Goal: Transaction & Acquisition: Download file/media

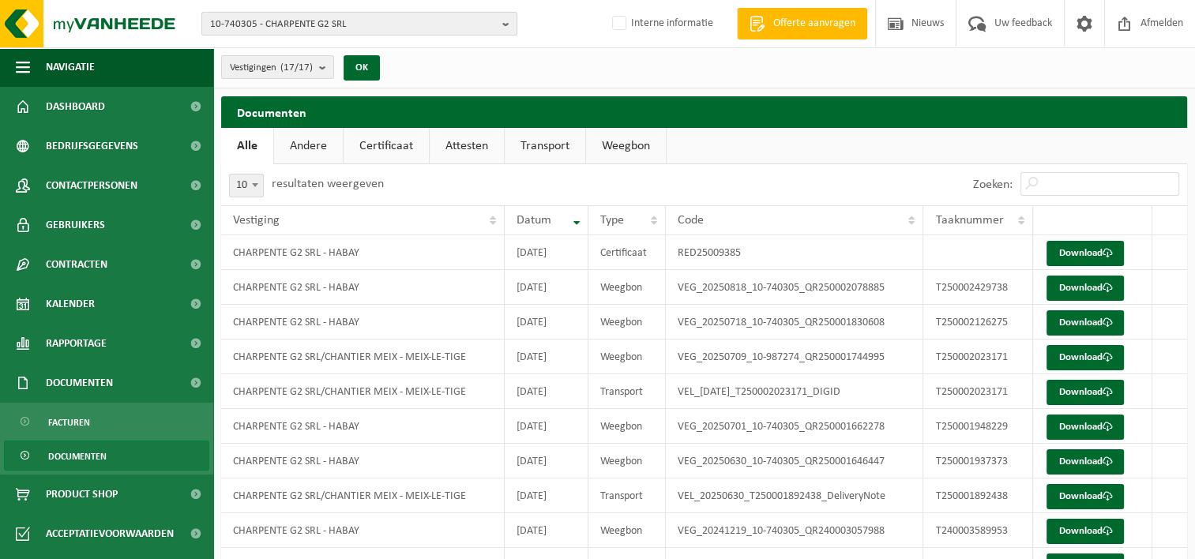
click at [351, 22] on span "10-740305 - CHARPENTE G2 SRL" at bounding box center [353, 25] width 286 height 24
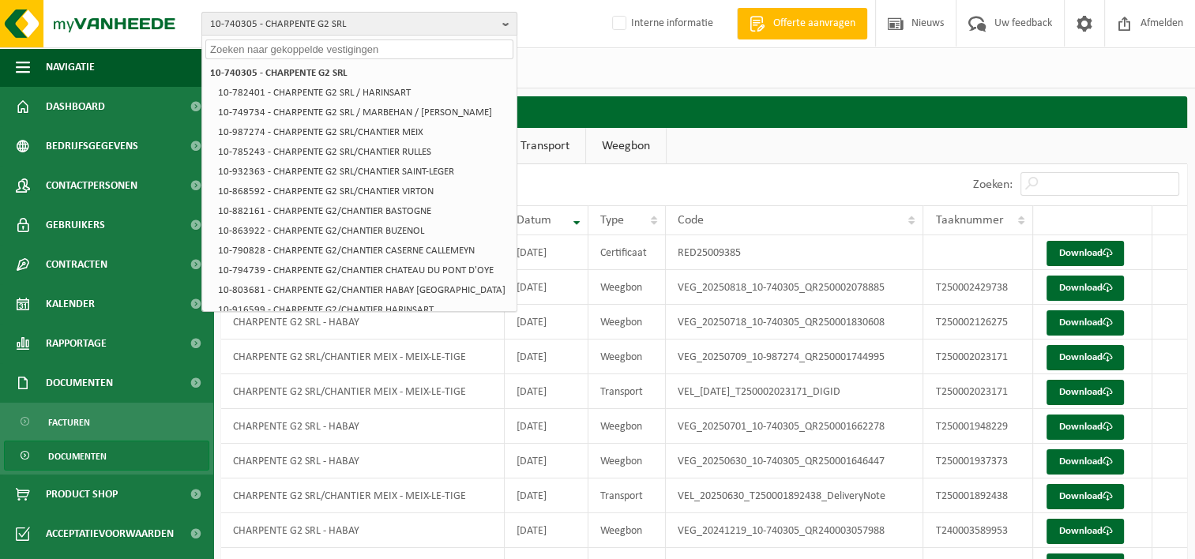
click at [366, 22] on span "10-740305 - CHARPENTE G2 SRL" at bounding box center [353, 25] width 286 height 24
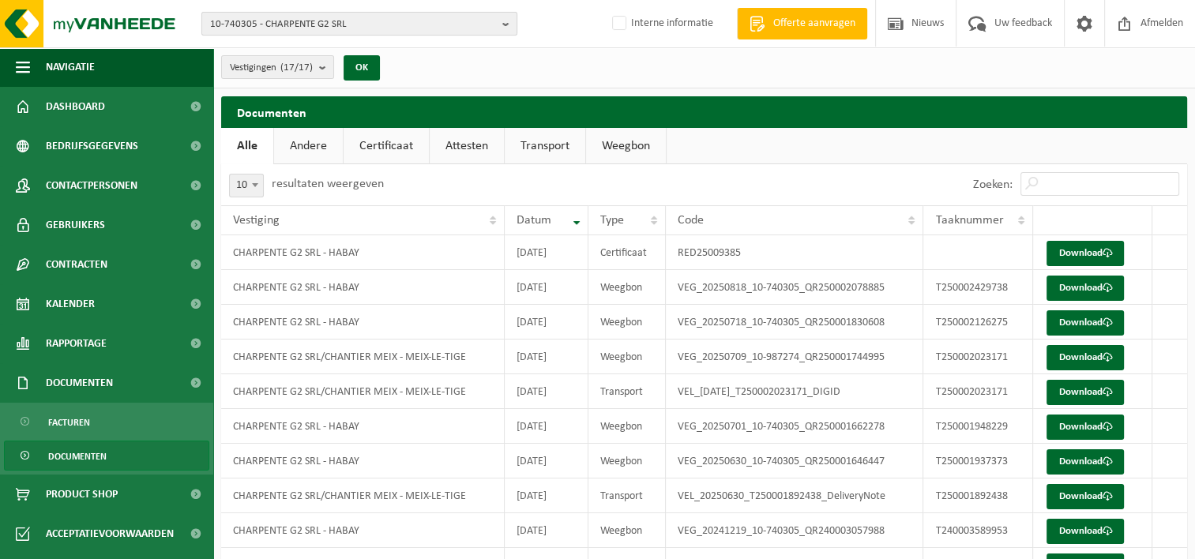
click at [355, 22] on span "10-740305 - CHARPENTE G2 SRL" at bounding box center [353, 25] width 286 height 24
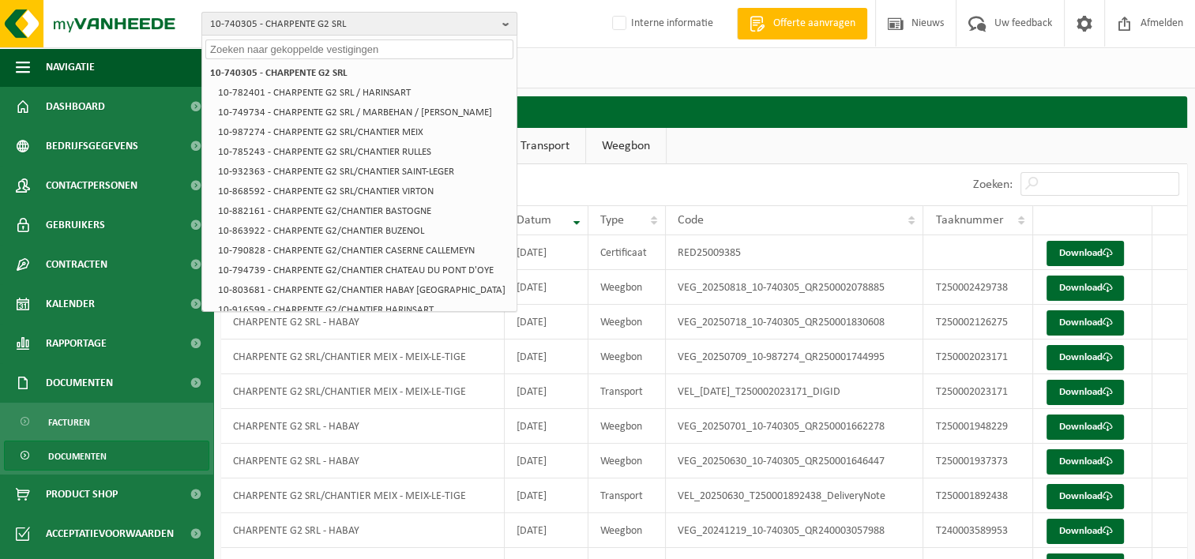
click at [210, 19] on span "10-740305 - CHARPENTE G2 SRL" at bounding box center [353, 25] width 286 height 24
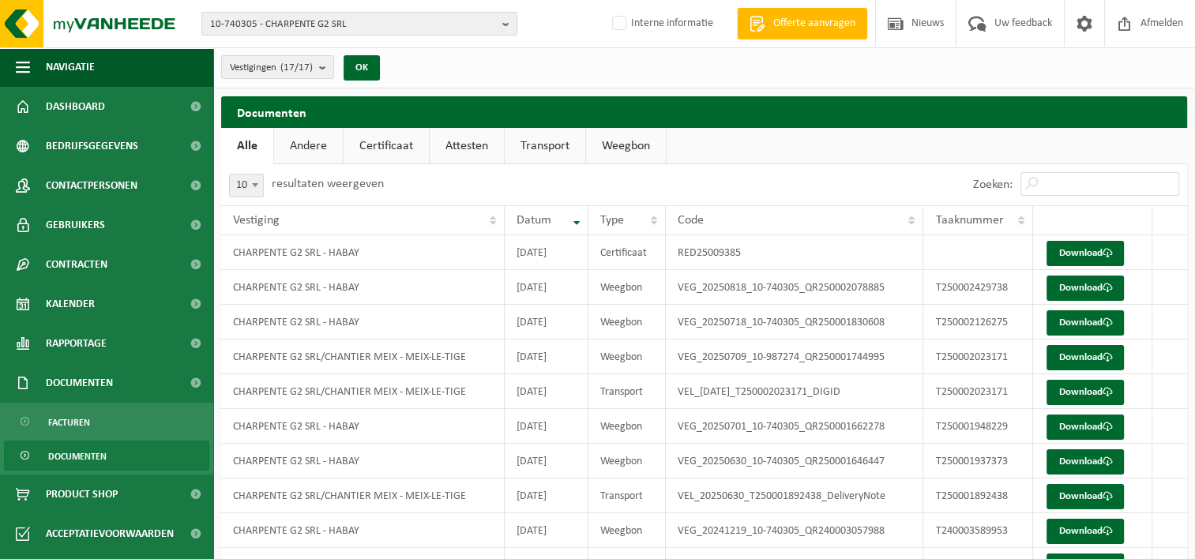
click at [369, 21] on span "10-740305 - CHARPENTE G2 SRL" at bounding box center [353, 25] width 286 height 24
type input "10-964385"
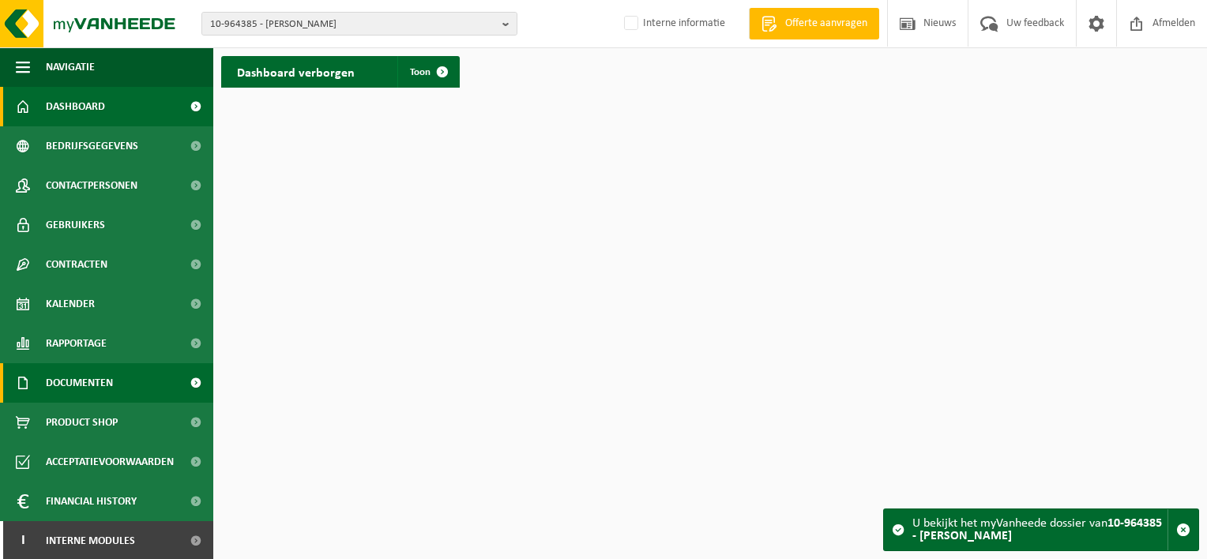
click at [115, 388] on link "Documenten" at bounding box center [106, 382] width 213 height 39
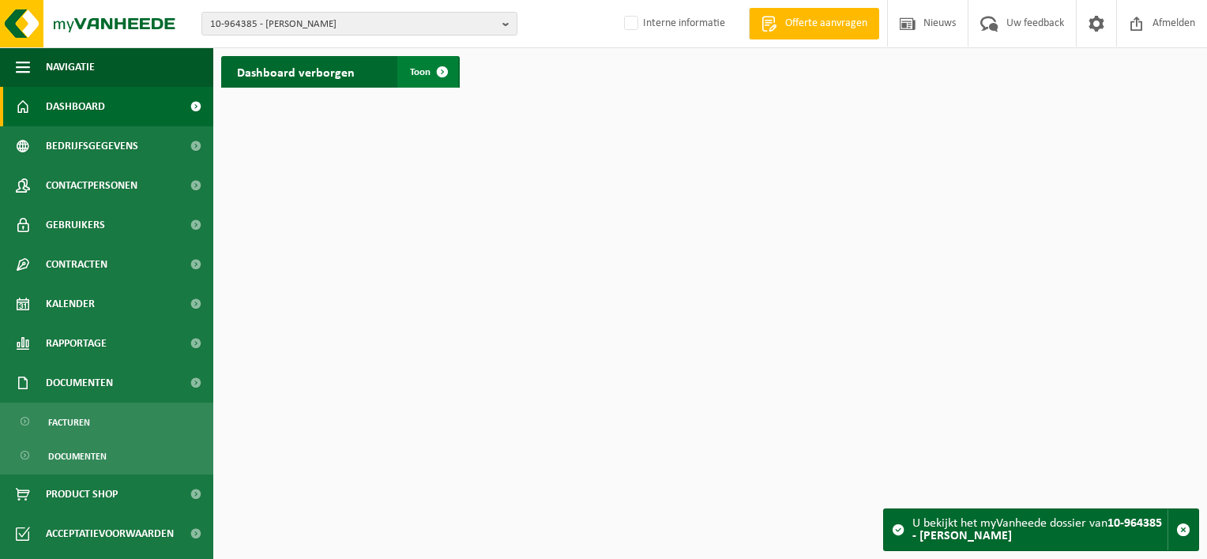
click at [441, 76] on span at bounding box center [442, 72] width 32 height 32
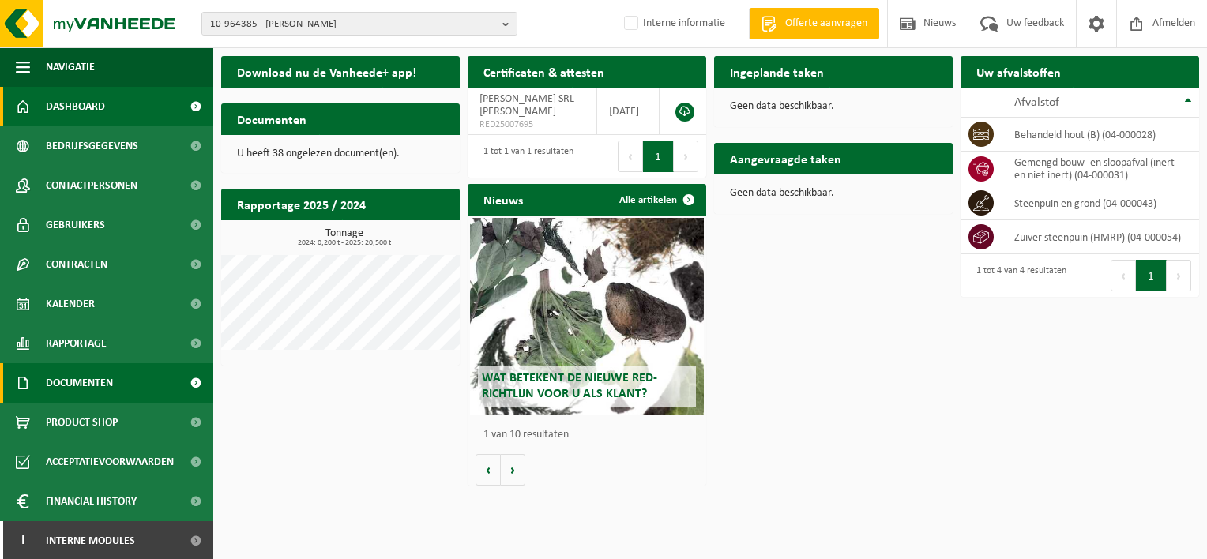
click at [62, 385] on span "Documenten" at bounding box center [79, 382] width 67 height 39
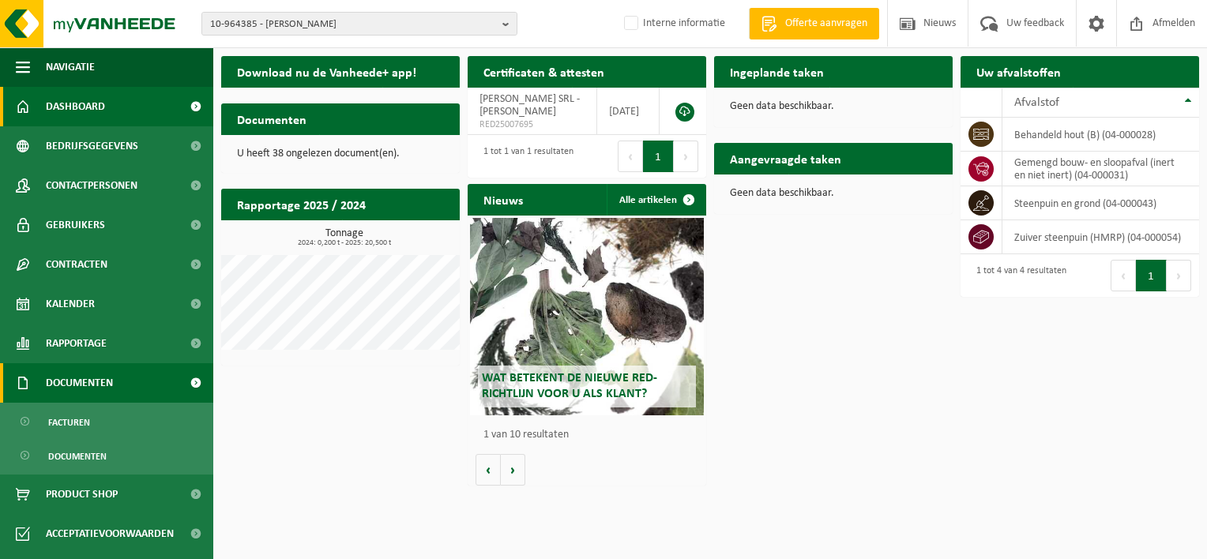
click at [79, 382] on span "Documenten" at bounding box center [79, 382] width 67 height 39
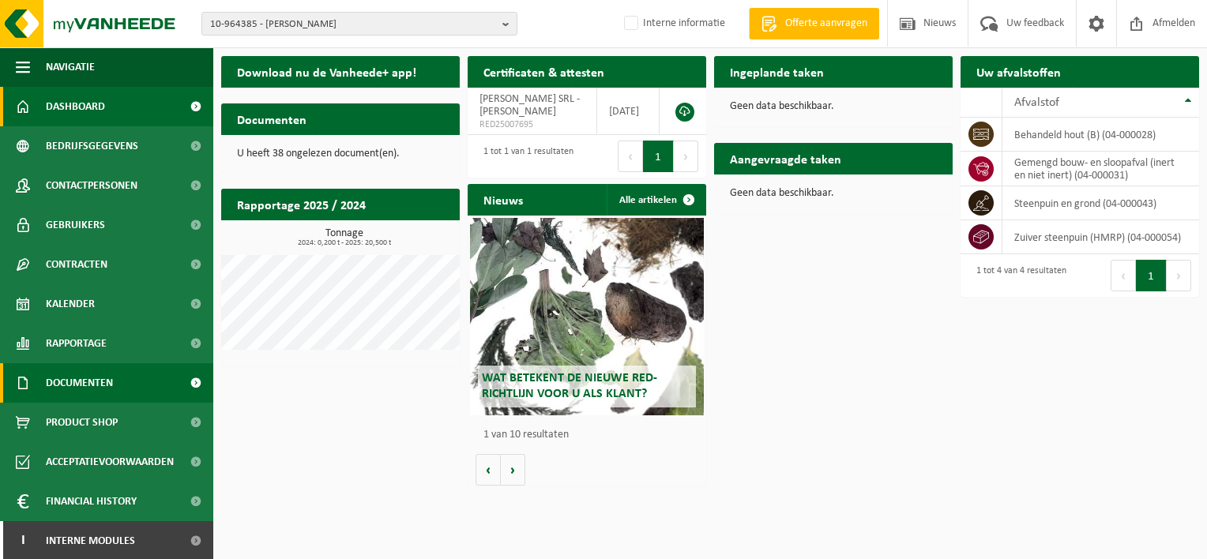
click at [84, 382] on span "Documenten" at bounding box center [79, 382] width 67 height 39
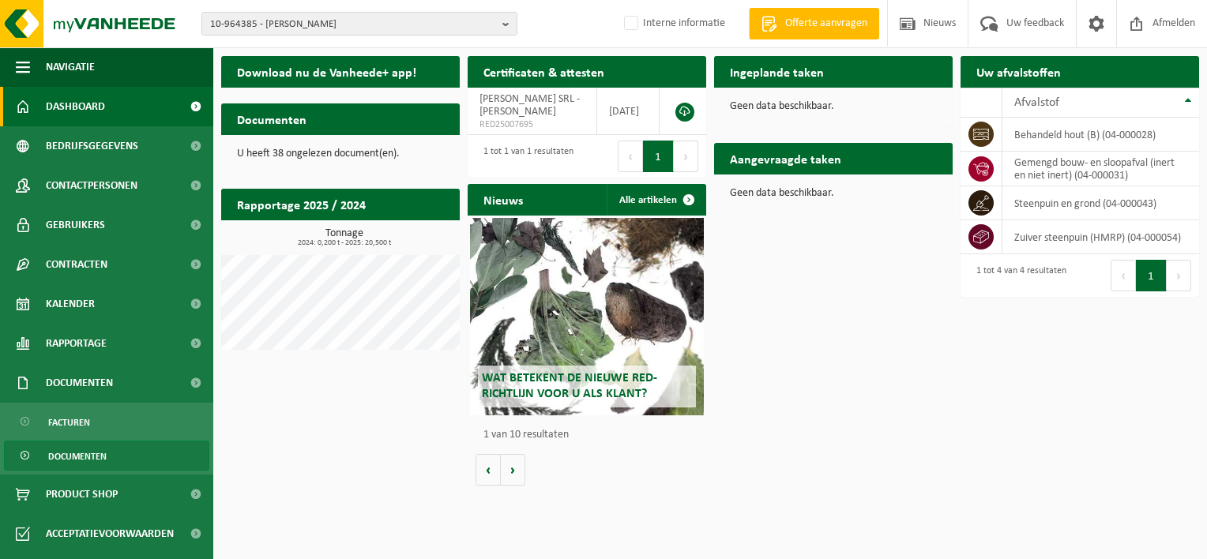
click at [63, 458] on span "Documenten" at bounding box center [77, 456] width 58 height 30
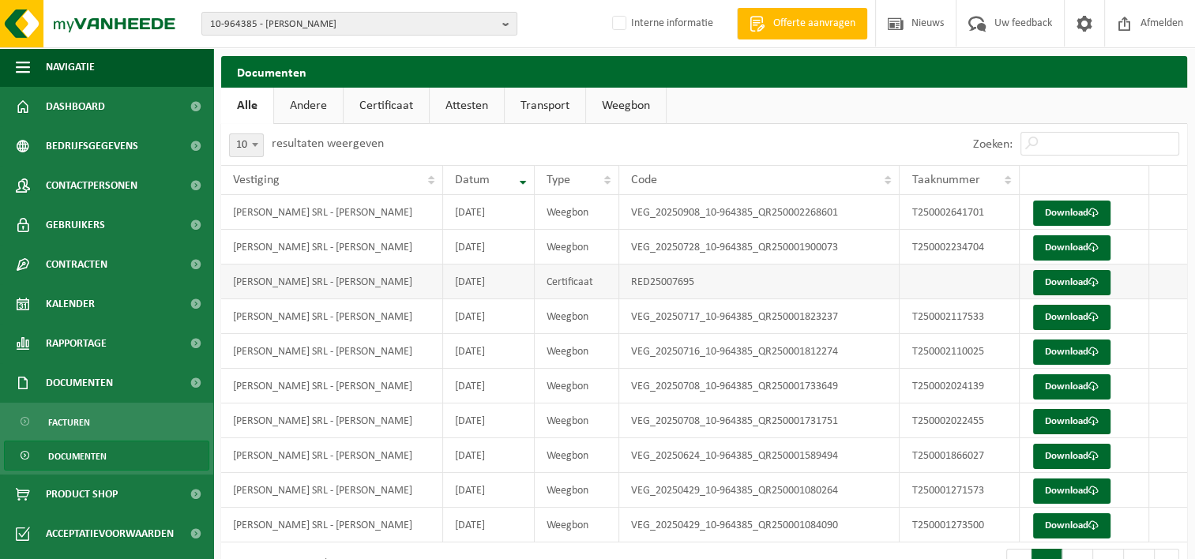
click at [648, 287] on td "RED25007695" at bounding box center [759, 282] width 280 height 35
click at [340, 287] on td "[PERSON_NAME] SRL - [PERSON_NAME]" at bounding box center [332, 282] width 222 height 35
click at [1055, 281] on link "Download" at bounding box center [1071, 282] width 77 height 25
